Goal: Task Accomplishment & Management: Manage account settings

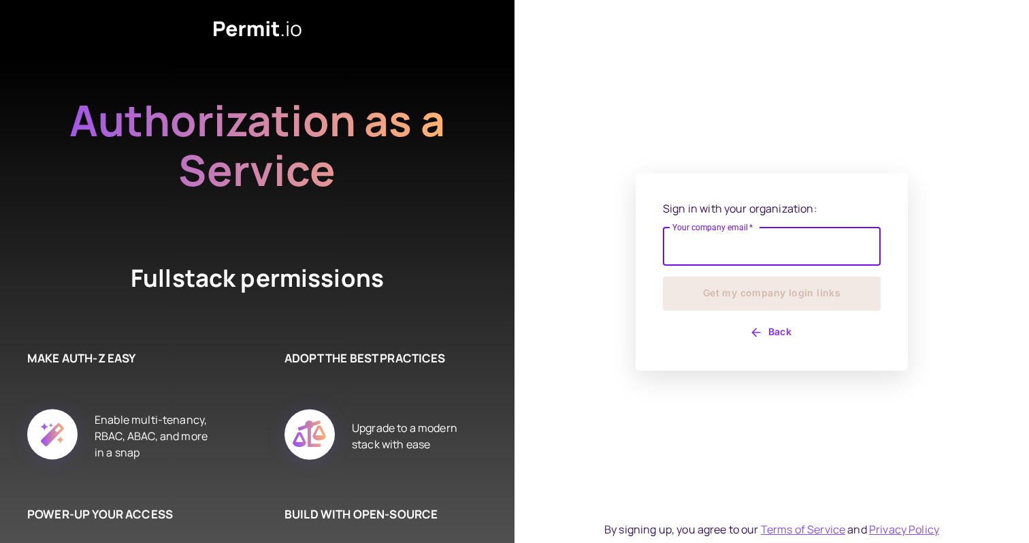
click at [683, 245] on input "Your company email   *" at bounding box center [772, 246] width 218 height 38
type input "**********"
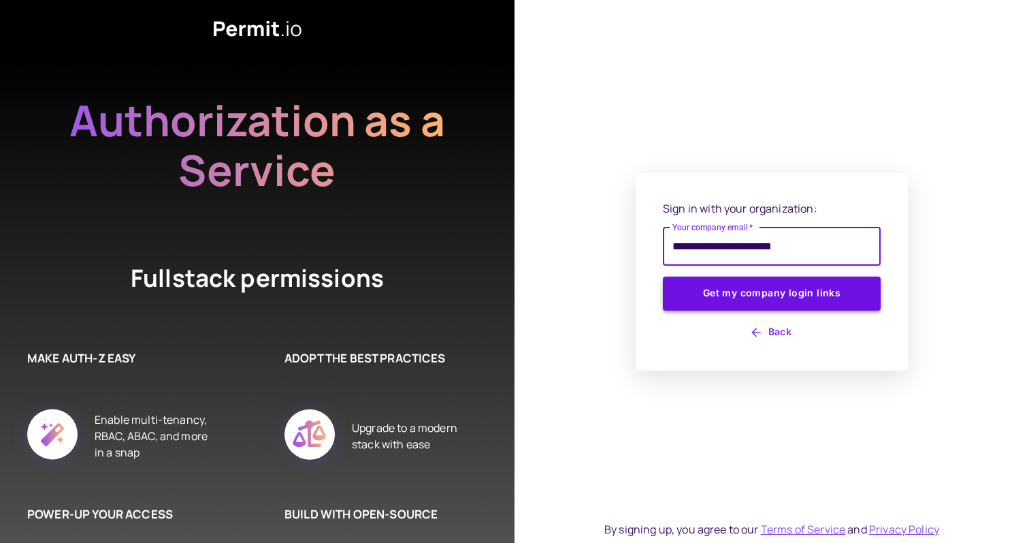
click at [771, 295] on button "Get my company login links" at bounding box center [772, 293] width 218 height 34
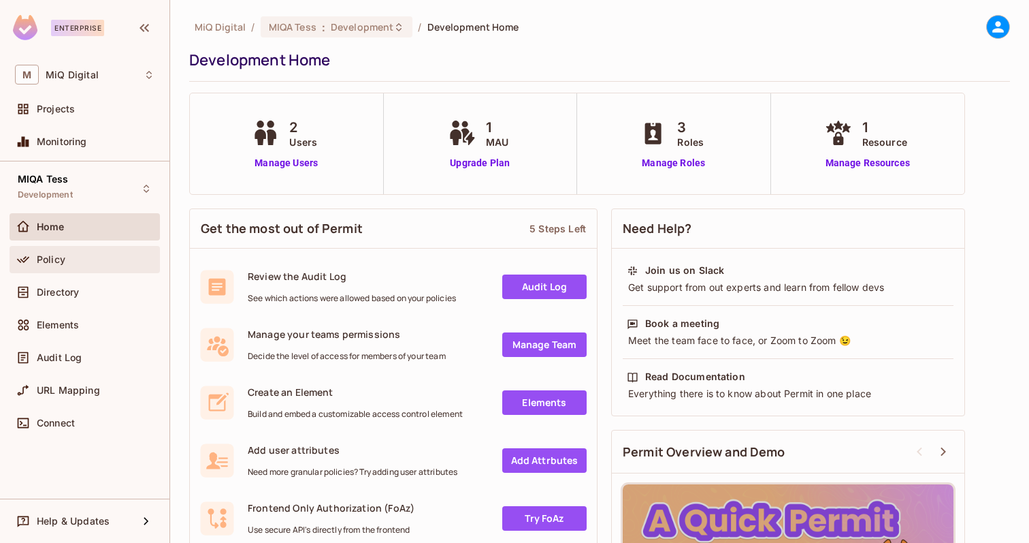
click at [71, 251] on div "Policy" at bounding box center [85, 259] width 140 height 16
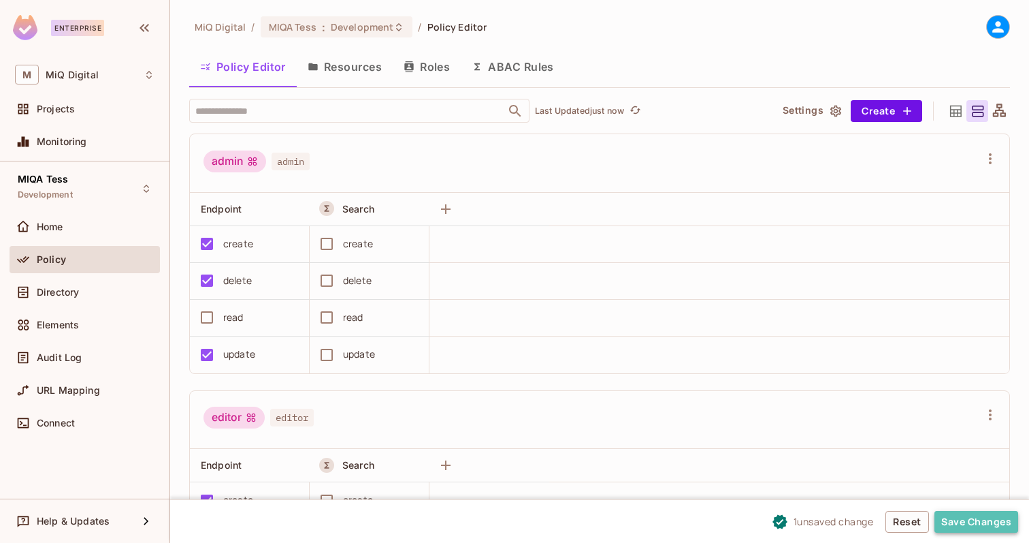
click at [975, 526] on button "Save Changes" at bounding box center [977, 522] width 84 height 22
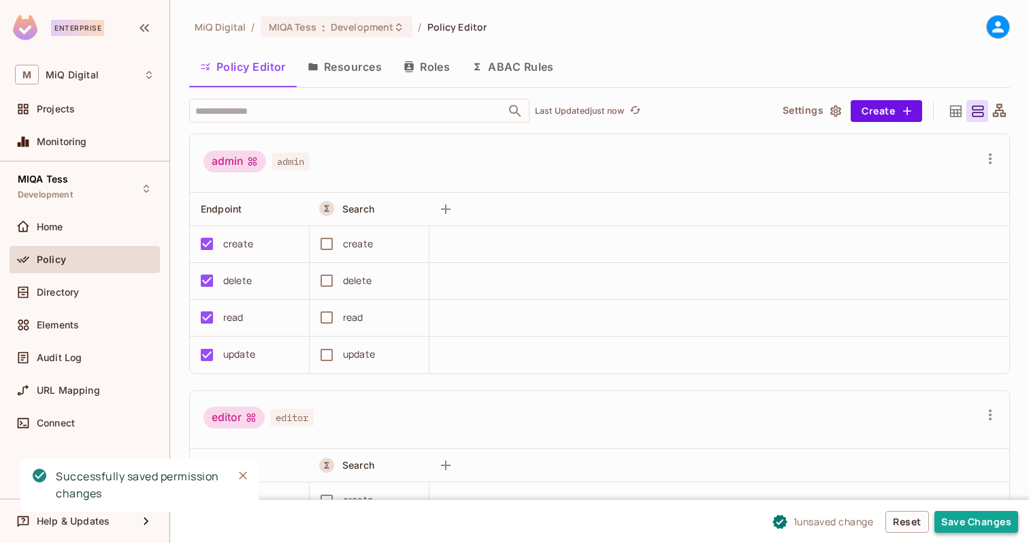
click at [971, 532] on button "Save Changes" at bounding box center [977, 522] width 84 height 22
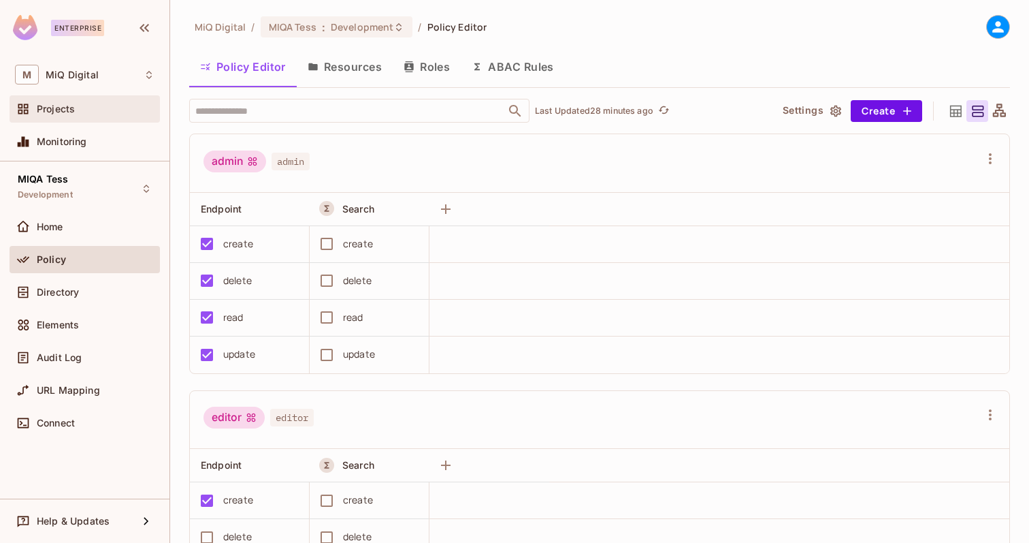
click at [75, 108] on div "Projects" at bounding box center [96, 108] width 118 height 11
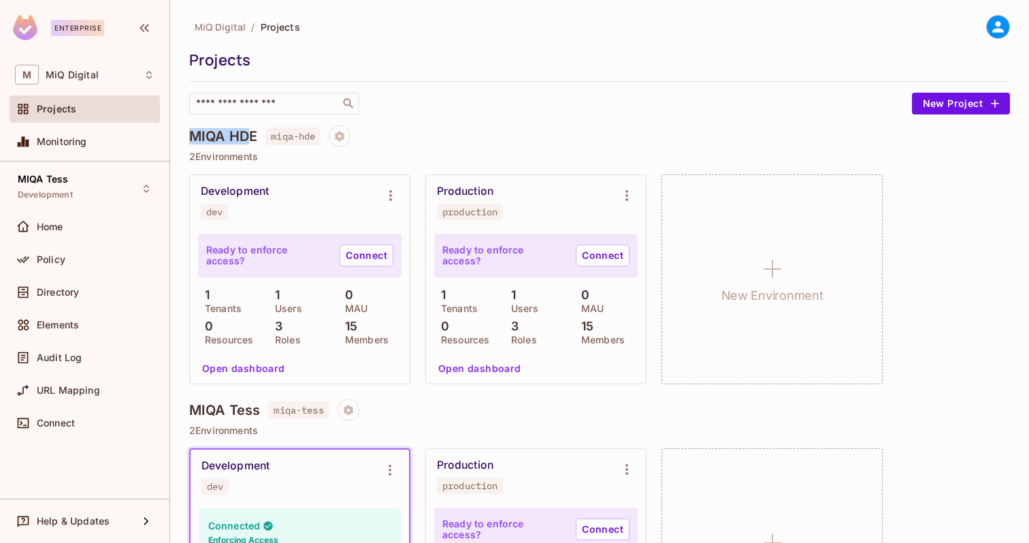
drag, startPoint x: 195, startPoint y: 133, endPoint x: 250, endPoint y: 135, distance: 55.2
click at [250, 135] on h4 "MIQA HDE" at bounding box center [223, 136] width 68 height 16
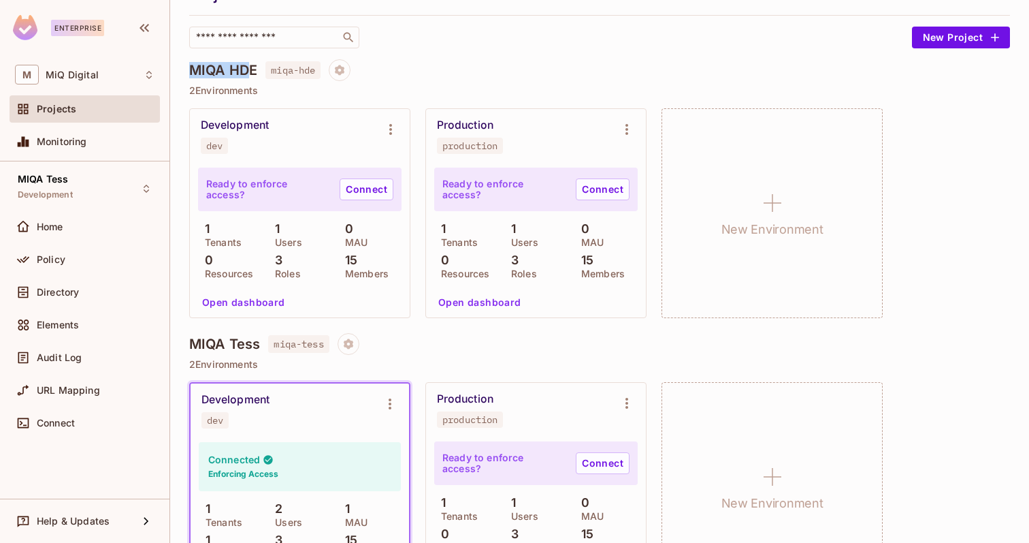
scroll to position [80, 0]
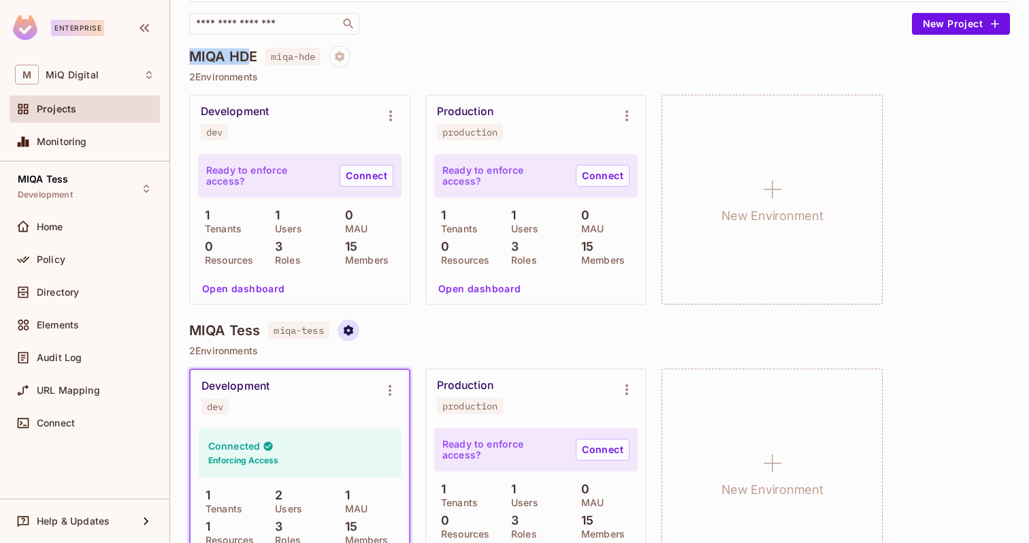
click at [352, 326] on icon "Project settings" at bounding box center [349, 330] width 10 height 10
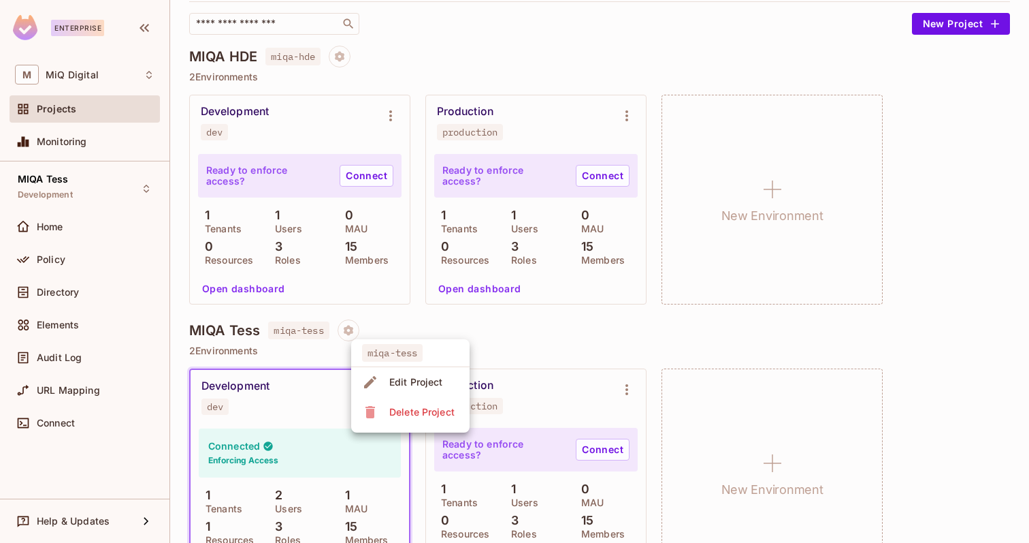
click at [519, 338] on div at bounding box center [514, 271] width 1029 height 543
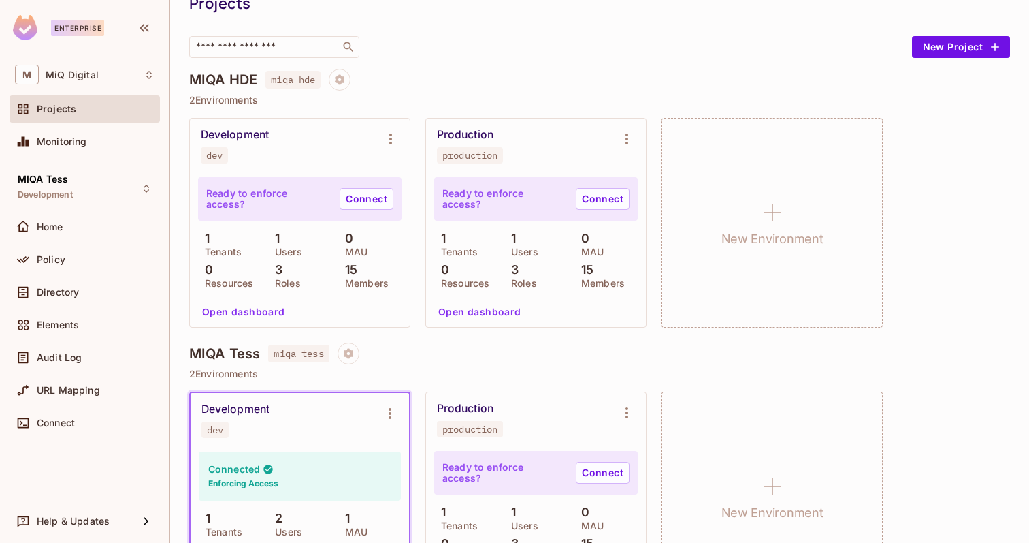
scroll to position [65, 0]
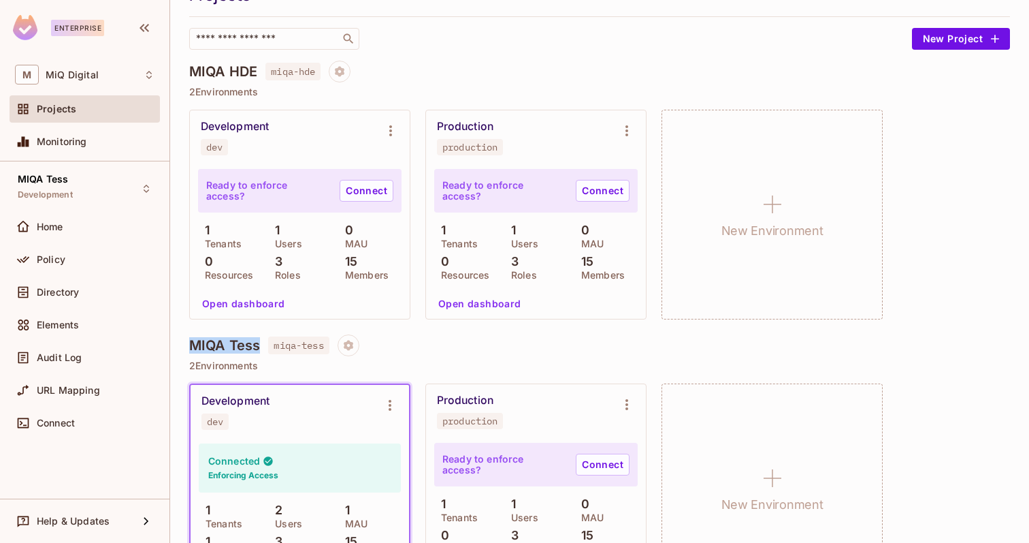
drag, startPoint x: 191, startPoint y: 344, endPoint x: 261, endPoint y: 347, distance: 70.2
click at [262, 347] on div "MIQA Tess miqa-tess" at bounding box center [599, 345] width 821 height 22
click at [498, 66] on div "MIQA HDE miqa-hde" at bounding box center [599, 72] width 821 height 22
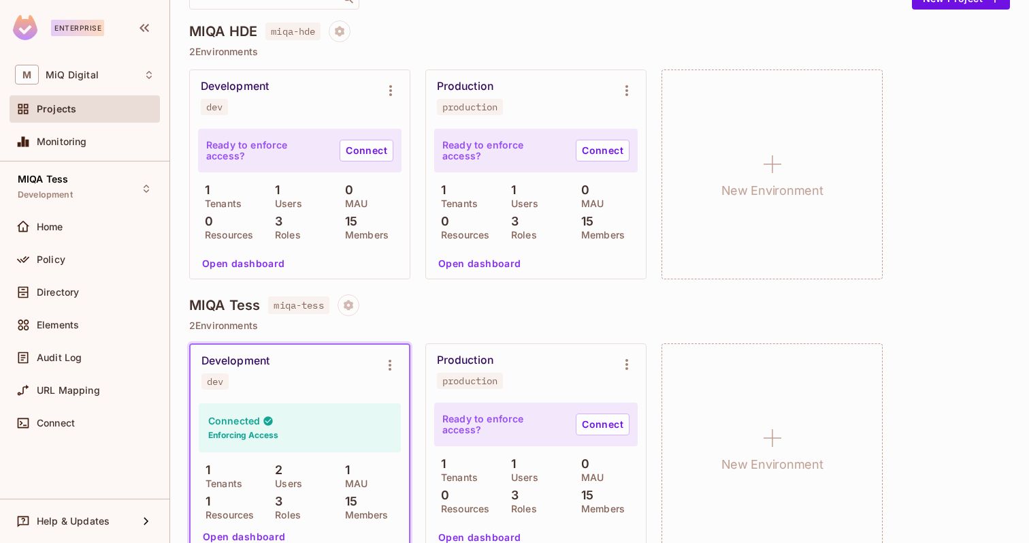
scroll to position [130, 0]
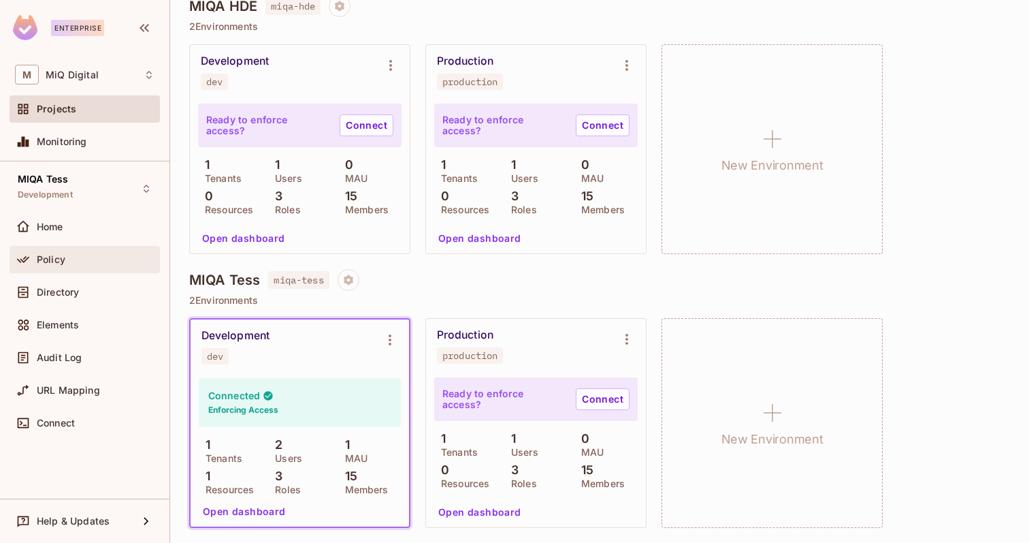
click at [59, 261] on span "Policy" at bounding box center [51, 259] width 29 height 11
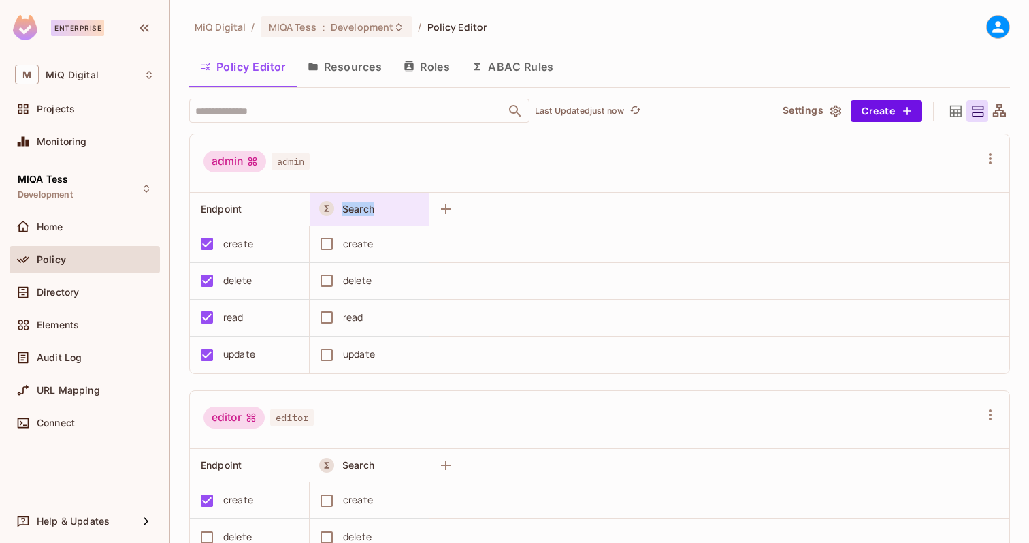
drag, startPoint x: 342, startPoint y: 208, endPoint x: 380, endPoint y: 208, distance: 38.1
click at [380, 208] on div "Search" at bounding box center [376, 209] width 68 height 14
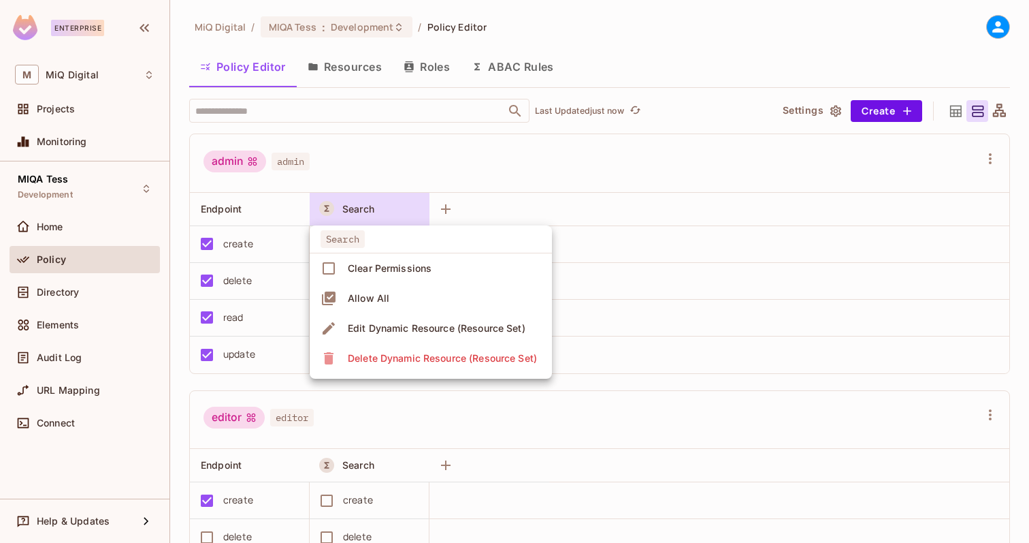
click at [568, 170] on div at bounding box center [514, 271] width 1029 height 543
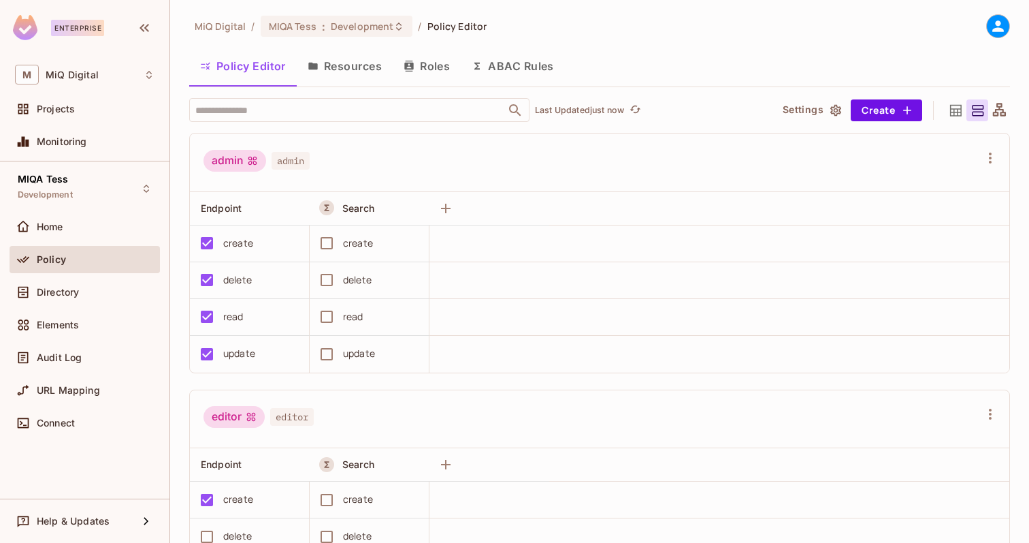
click at [356, 69] on button "Resources" at bounding box center [345, 66] width 96 height 34
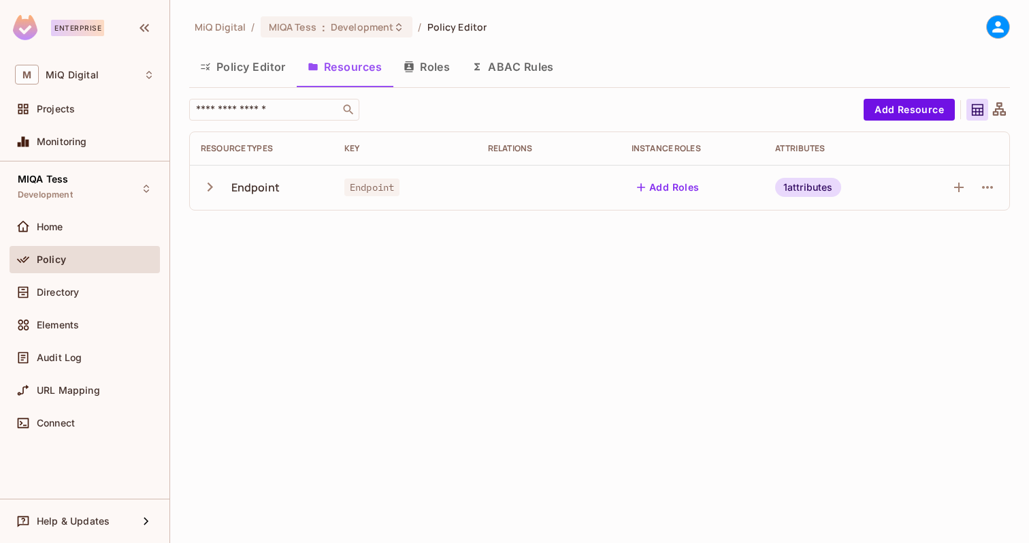
click at [212, 185] on icon "button" at bounding box center [210, 187] width 18 height 18
click at [888, 1] on div "MiQ Digital / MIQA Tess : Development / Policy Editor Policy Editor Resources R…" at bounding box center [599, 271] width 859 height 543
click at [811, 184] on div "1 attributes" at bounding box center [808, 187] width 66 height 19
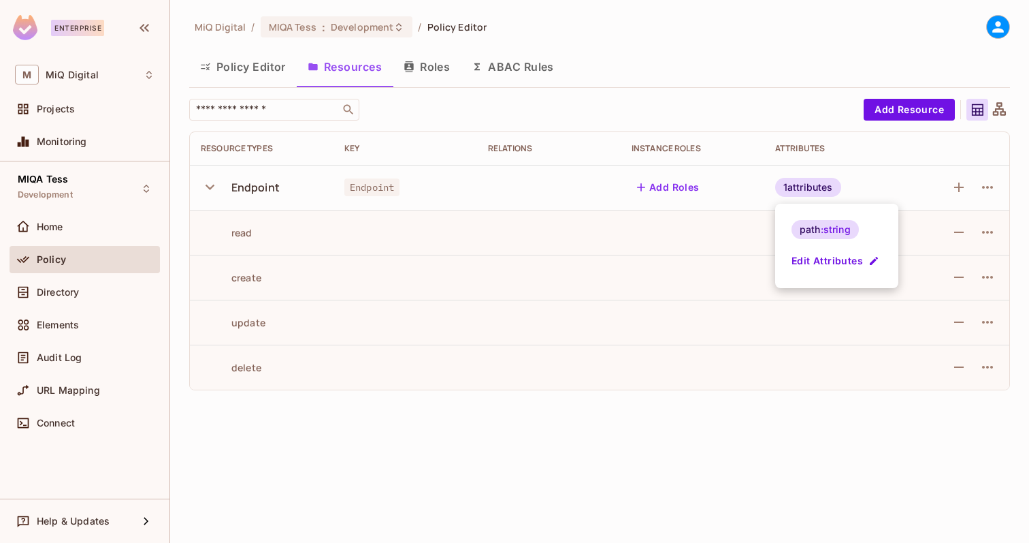
click at [988, 184] on div at bounding box center [514, 271] width 1029 height 543
click at [988, 189] on icon "button" at bounding box center [988, 187] width 16 height 16
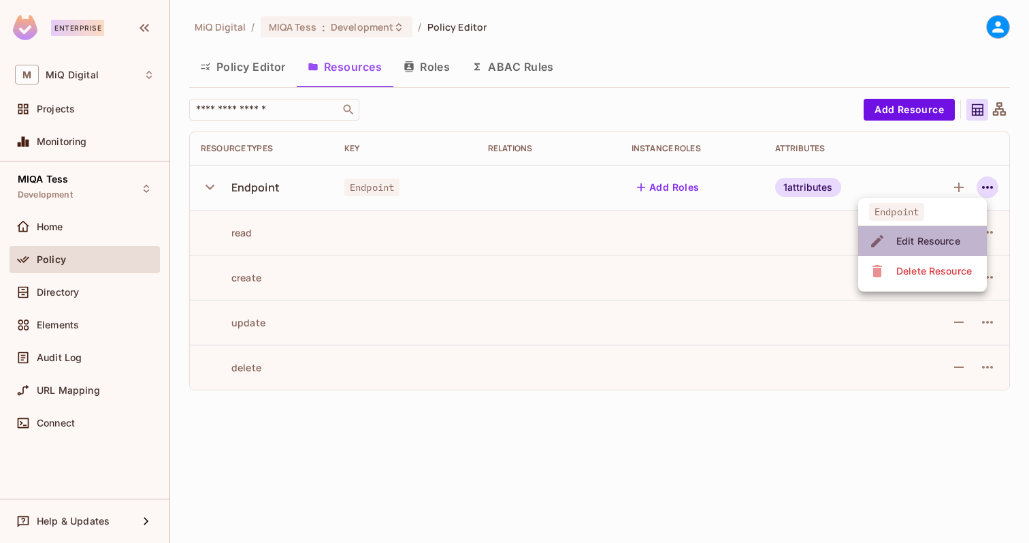
click at [916, 233] on span "Edit Resource" at bounding box center [928, 241] width 72 height 22
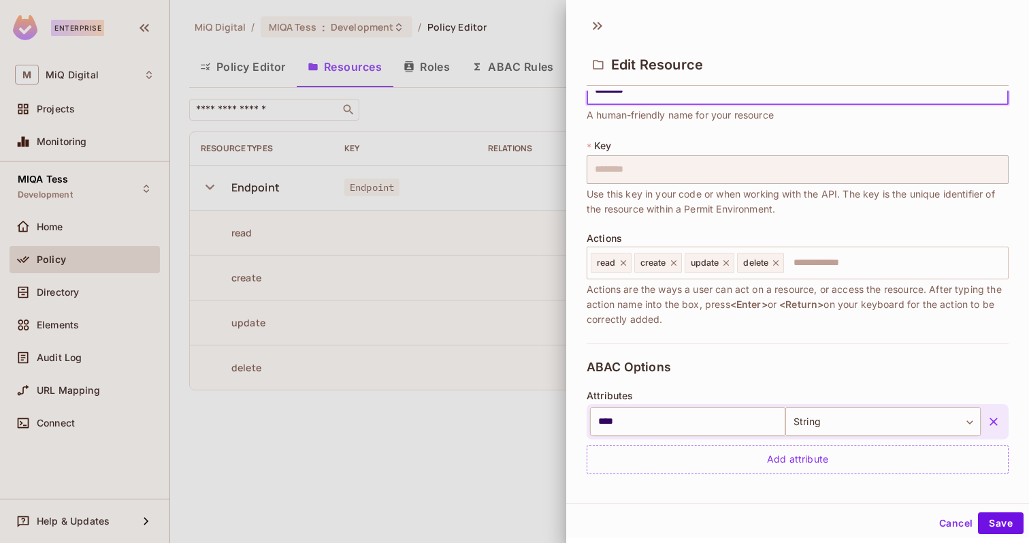
scroll to position [51, 0]
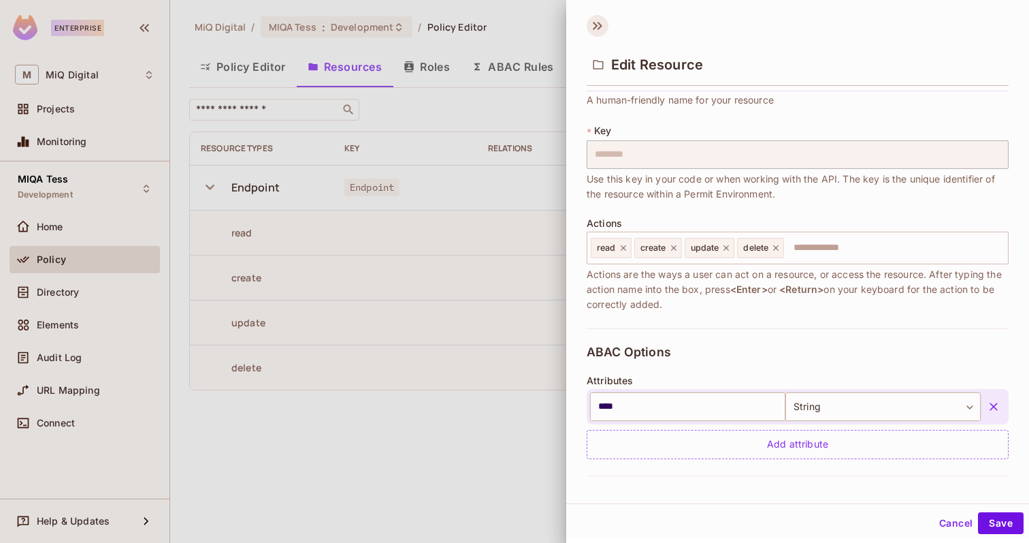
click at [602, 28] on icon at bounding box center [598, 26] width 22 height 22
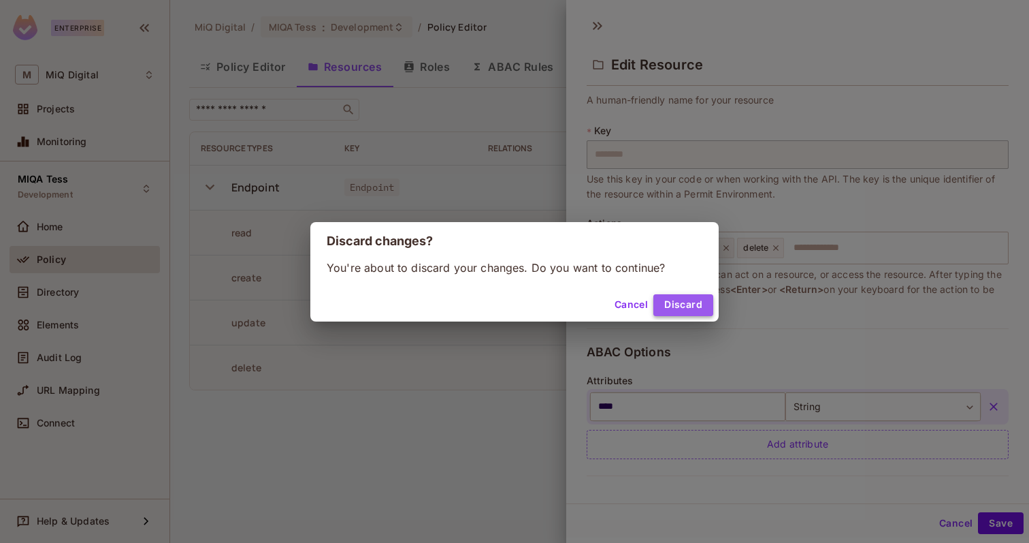
click at [687, 304] on button "Discard" at bounding box center [683, 305] width 60 height 22
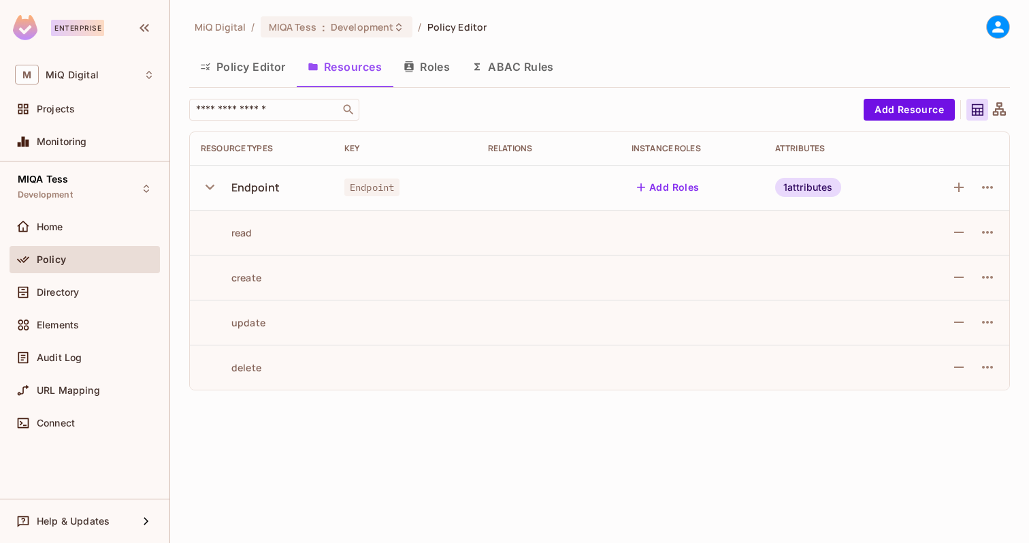
click at [241, 67] on button "Policy Editor" at bounding box center [243, 67] width 108 height 34
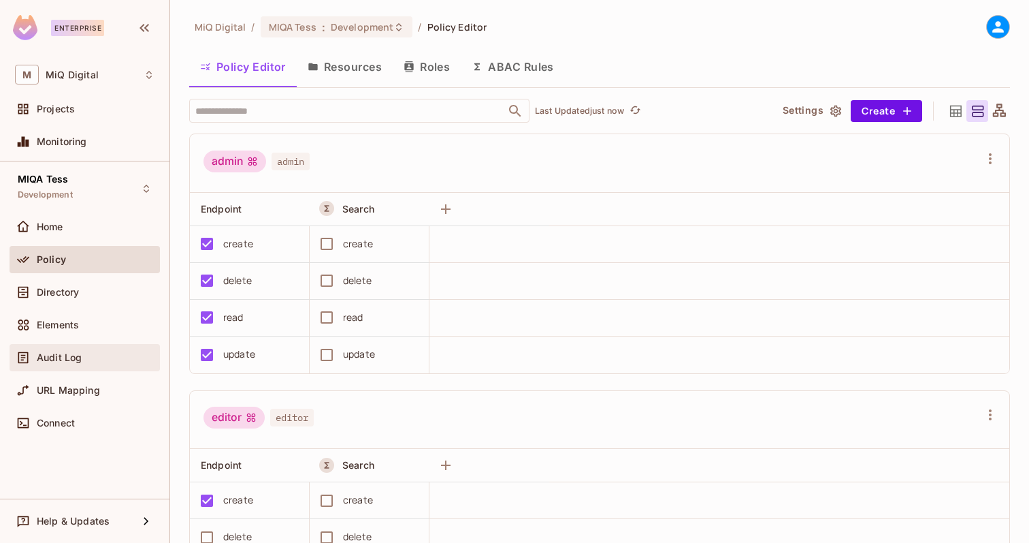
click at [85, 355] on div "Audit Log" at bounding box center [96, 357] width 118 height 11
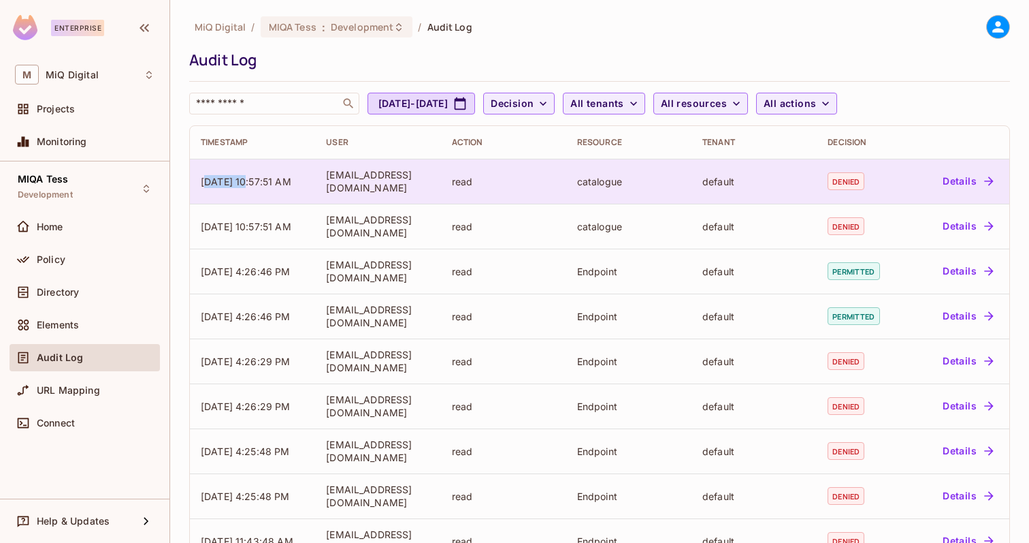
drag, startPoint x: 205, startPoint y: 174, endPoint x: 248, endPoint y: 178, distance: 43.1
click at [248, 178] on span "09/18/2025 10:57:51 AM" at bounding box center [246, 182] width 91 height 12
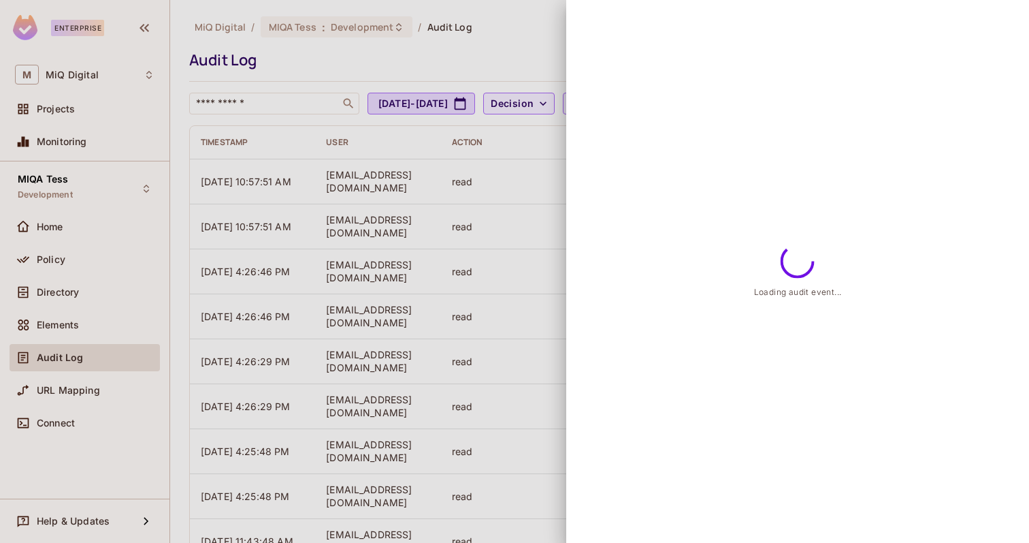
click at [272, 199] on div at bounding box center [514, 271] width 1029 height 543
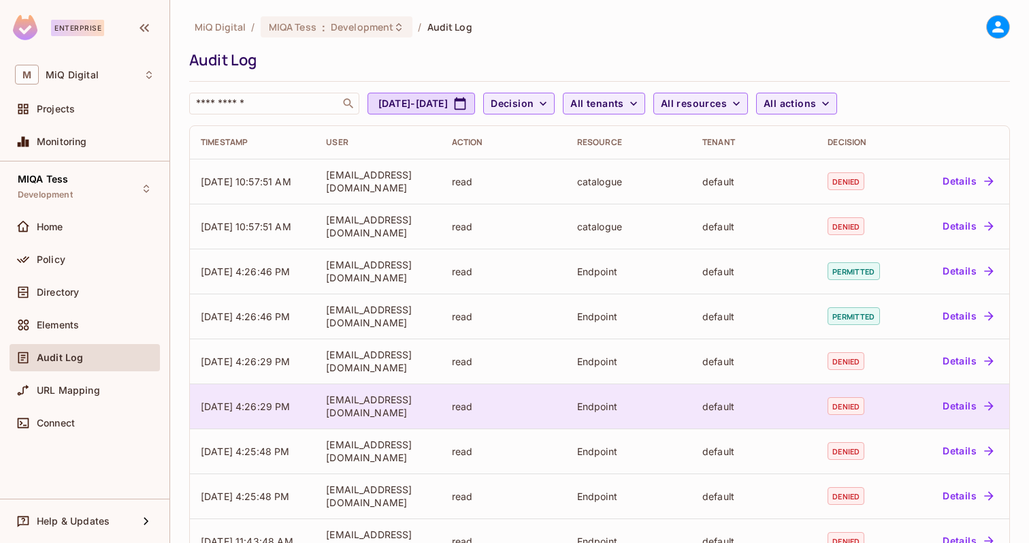
click at [685, 420] on tr "09/15/2025 4:26:29 PM atharva.m@miqdigital.com read Endpoint default denied Det…" at bounding box center [600, 405] width 820 height 45
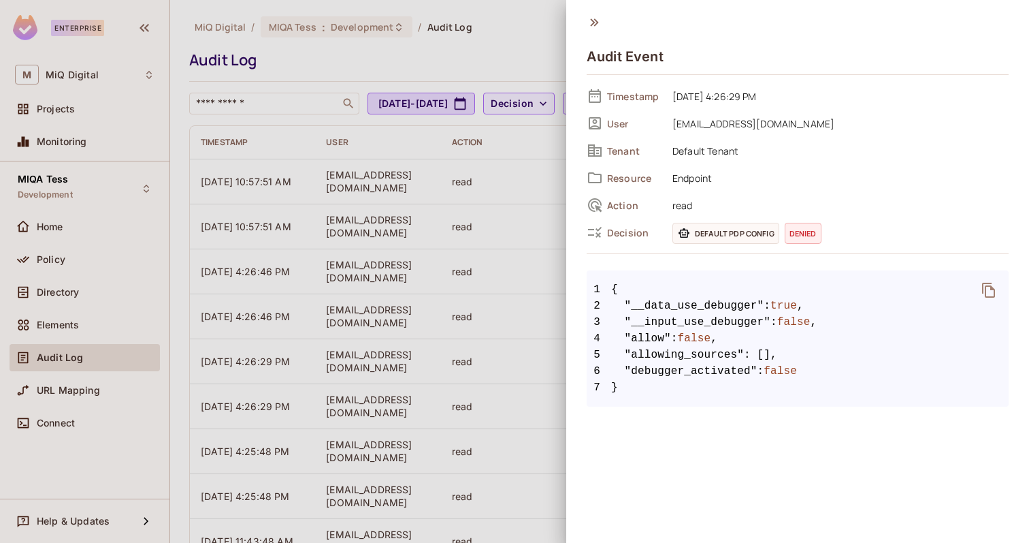
click at [592, 19] on icon at bounding box center [594, 21] width 8 height 7
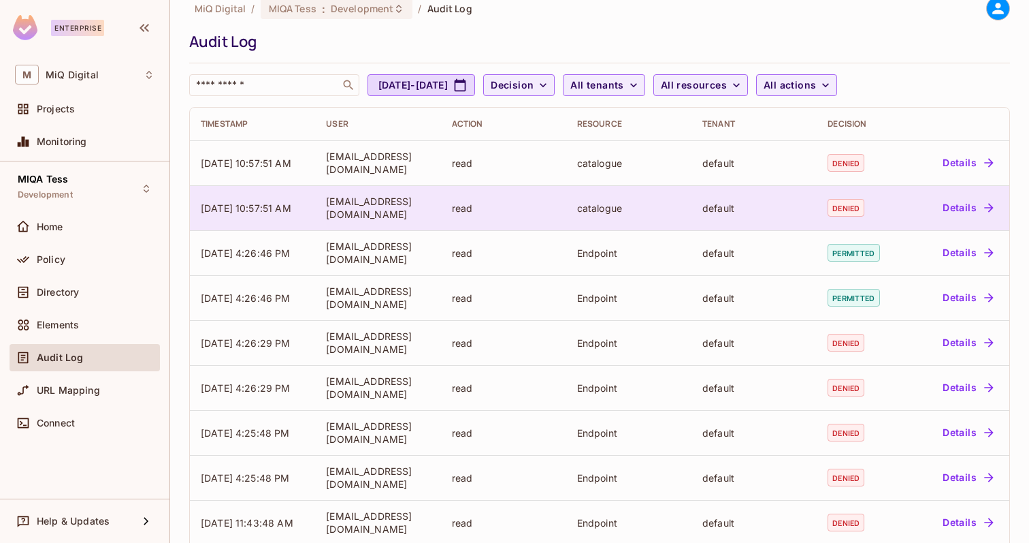
scroll to position [17, 0]
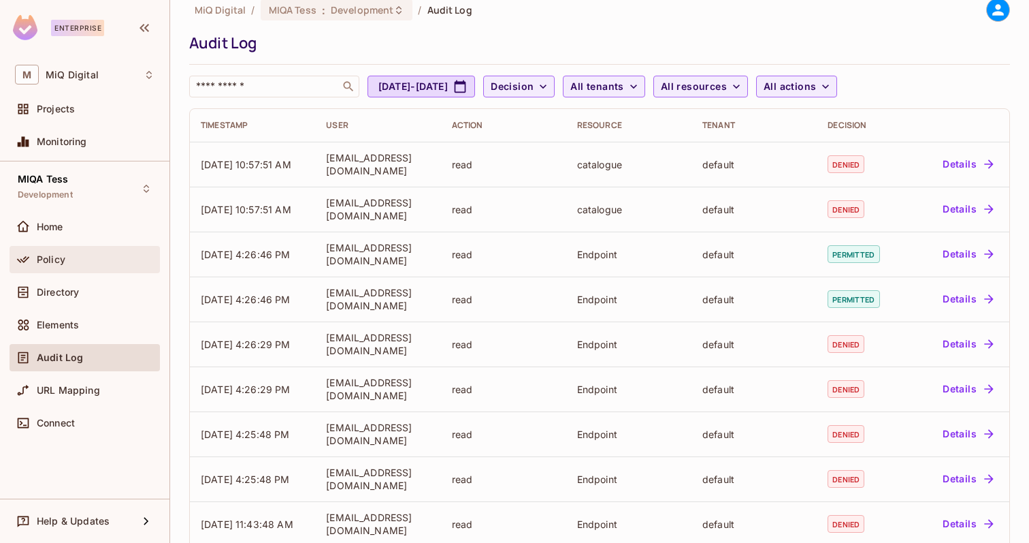
click at [67, 266] on div "Policy" at bounding box center [85, 259] width 140 height 16
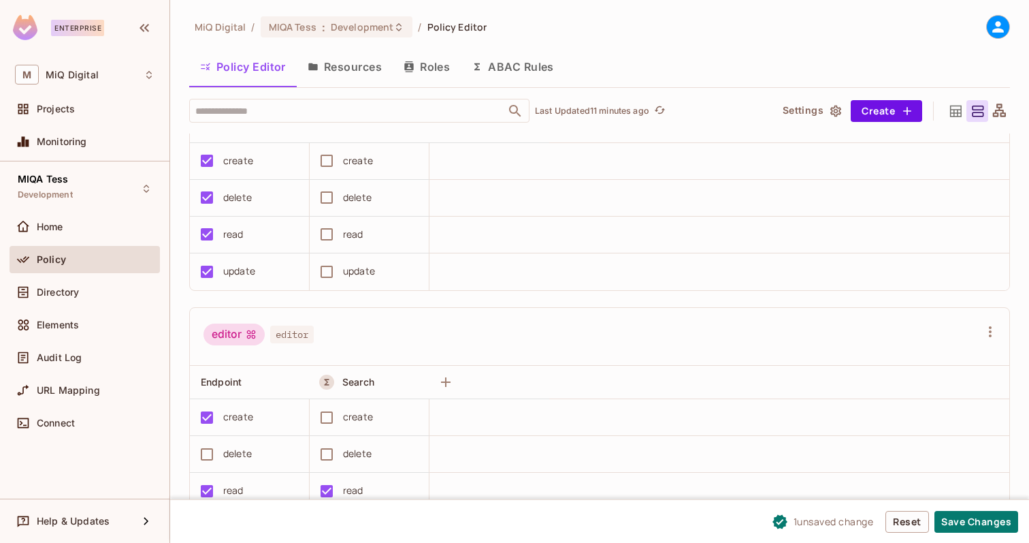
scroll to position [59, 0]
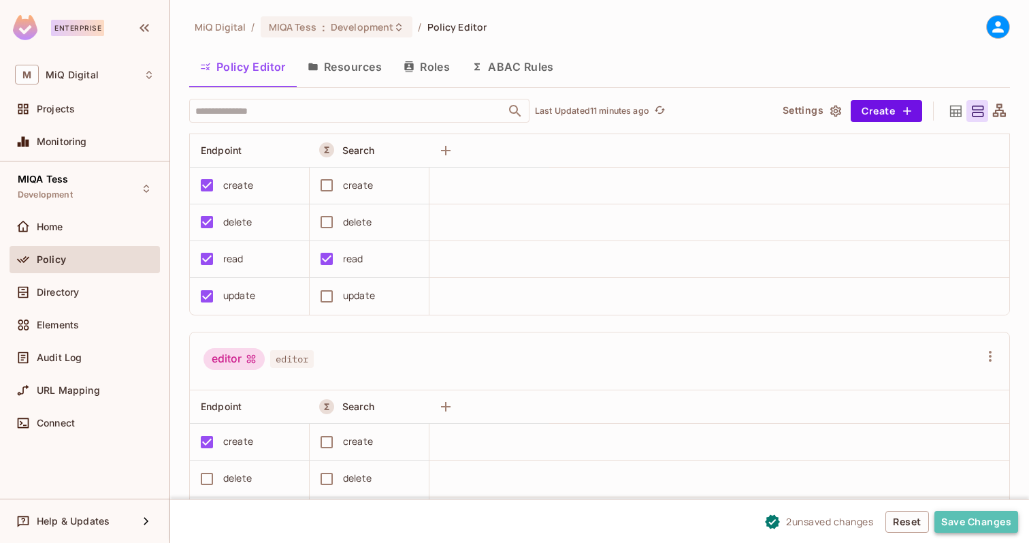
click at [971, 521] on button "Save Changes" at bounding box center [977, 522] width 84 height 22
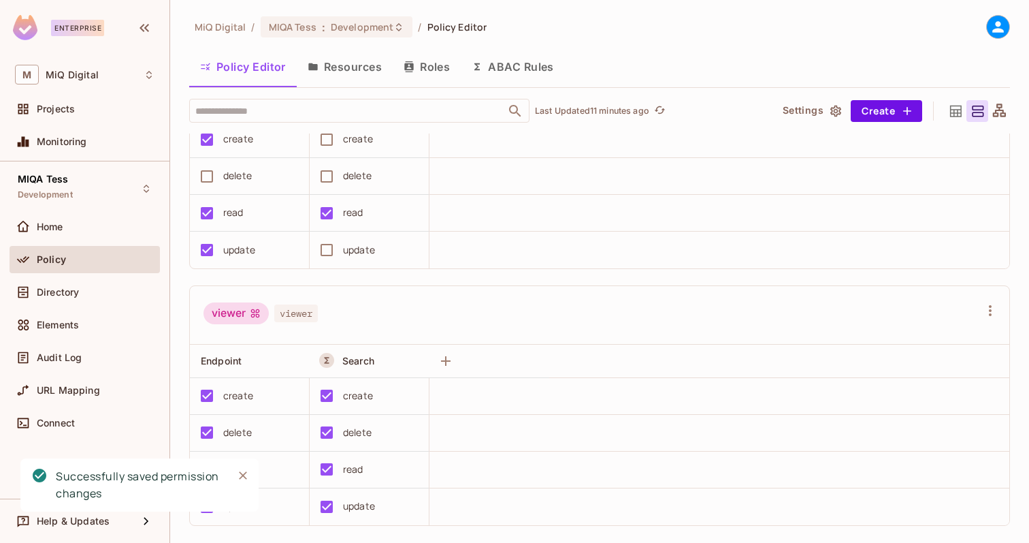
scroll to position [376, 0]
